Goal: Transaction & Acquisition: Obtain resource

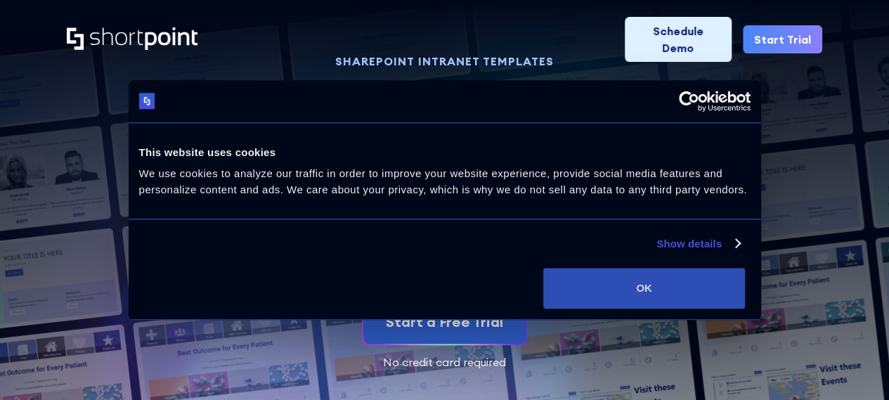
click at [745, 298] on button "OK" at bounding box center [644, 288] width 202 height 41
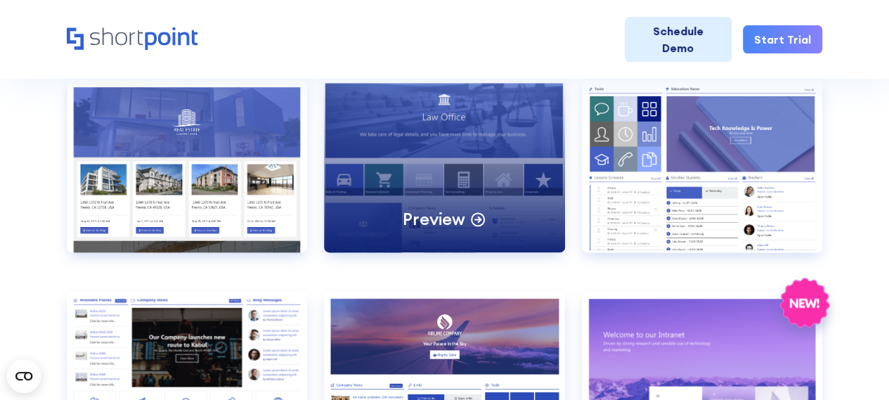
scroll to position [913, 0]
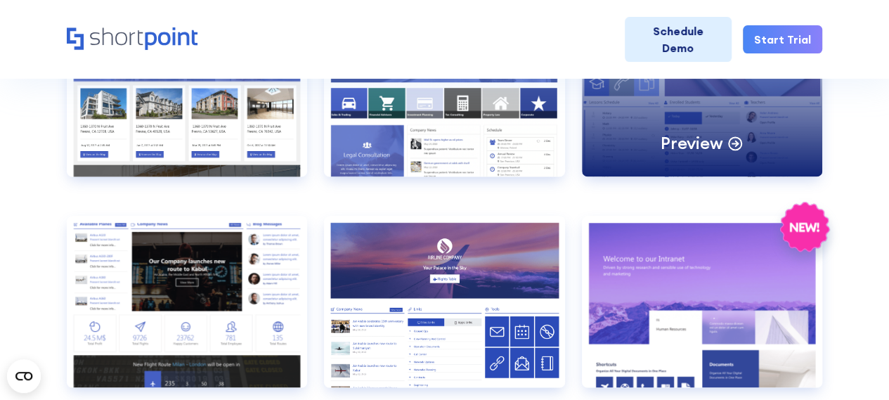
click at [682, 116] on div "Preview" at bounding box center [702, 90] width 240 height 172
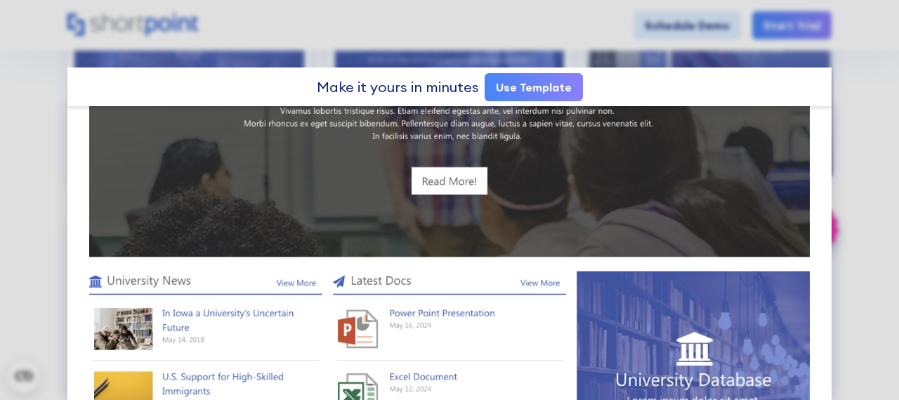
scroll to position [773, 0]
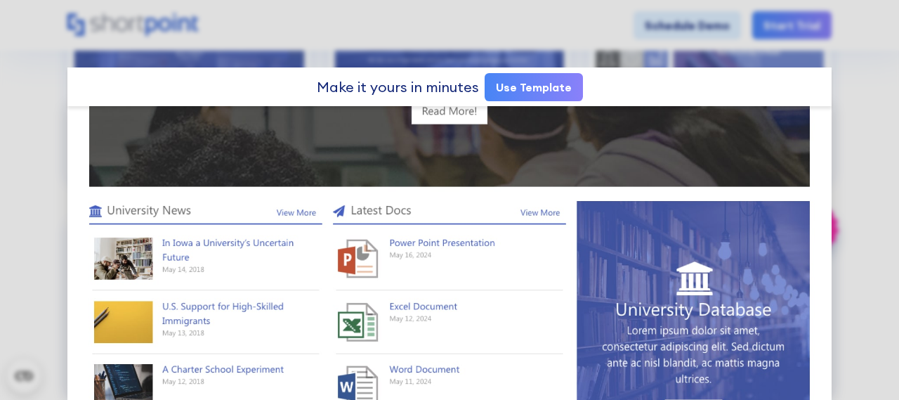
drag, startPoint x: 523, startPoint y: 76, endPoint x: 514, endPoint y: 81, distance: 10.1
click at [523, 77] on link "Use Template" at bounding box center [534, 87] width 98 height 28
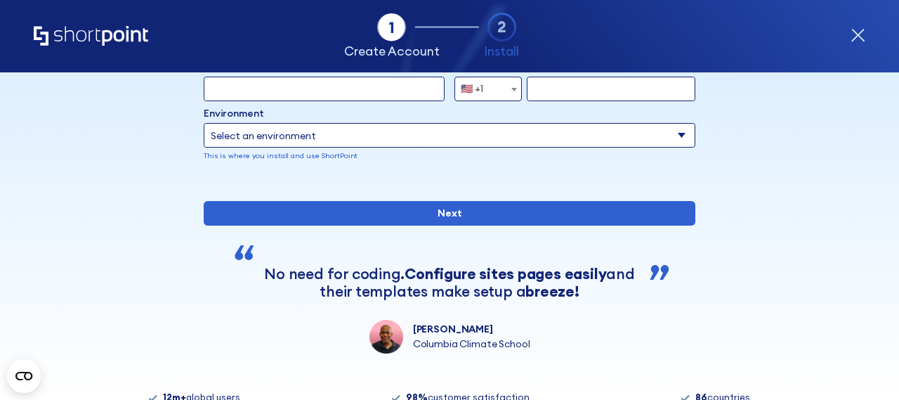
scroll to position [282, 0]
